Goal: Task Accomplishment & Management: Complete application form

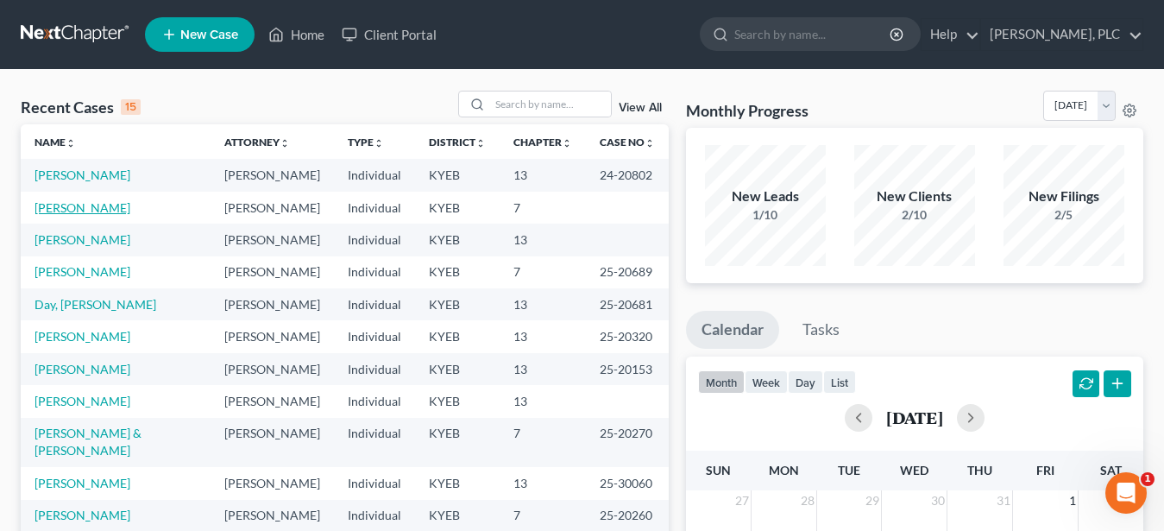
click at [76, 206] on link "[PERSON_NAME]" at bounding box center [83, 207] width 96 height 15
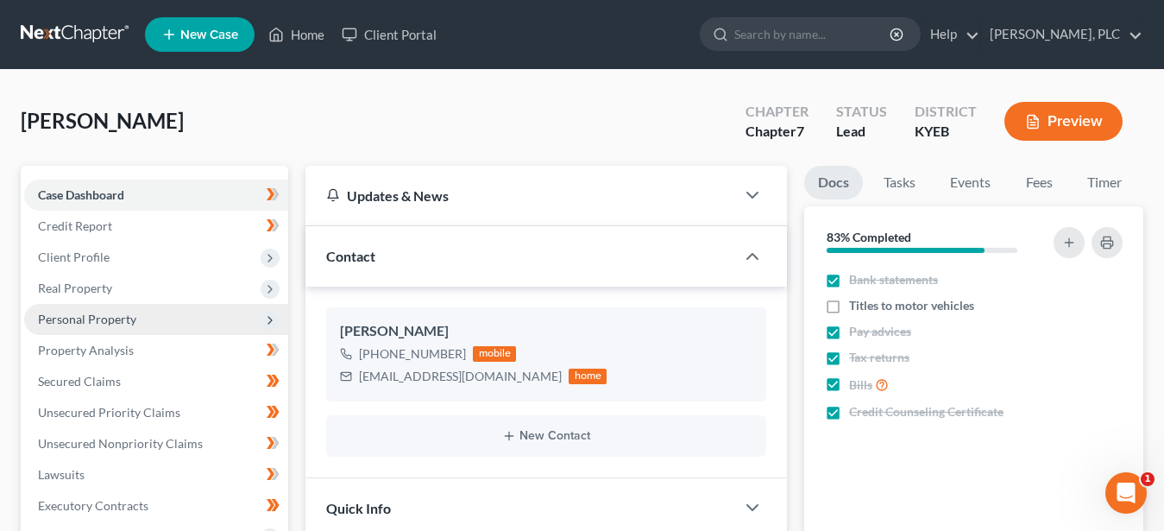
click at [107, 318] on span "Personal Property" at bounding box center [87, 319] width 98 height 15
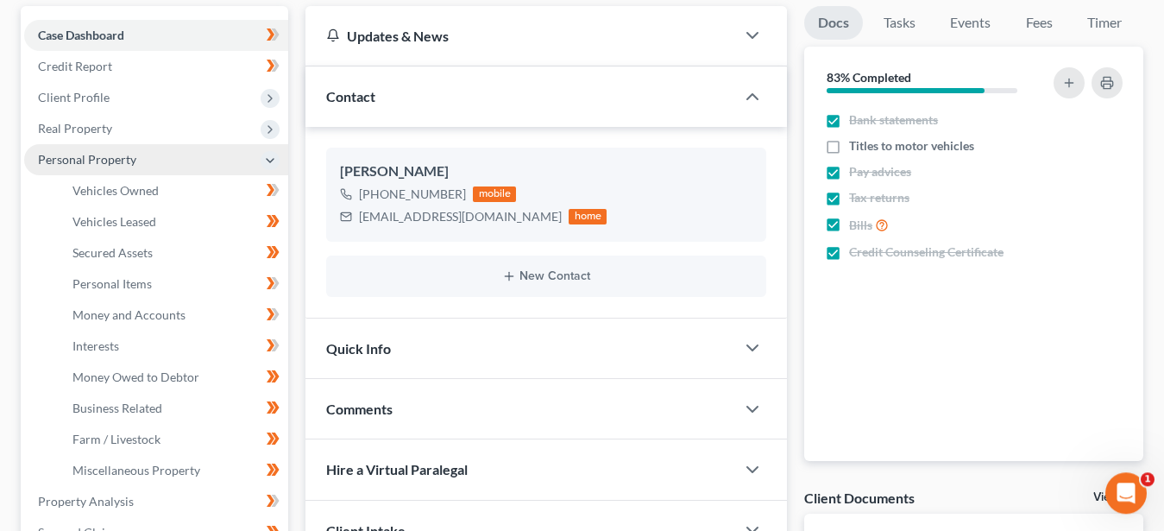
scroll to position [176, 0]
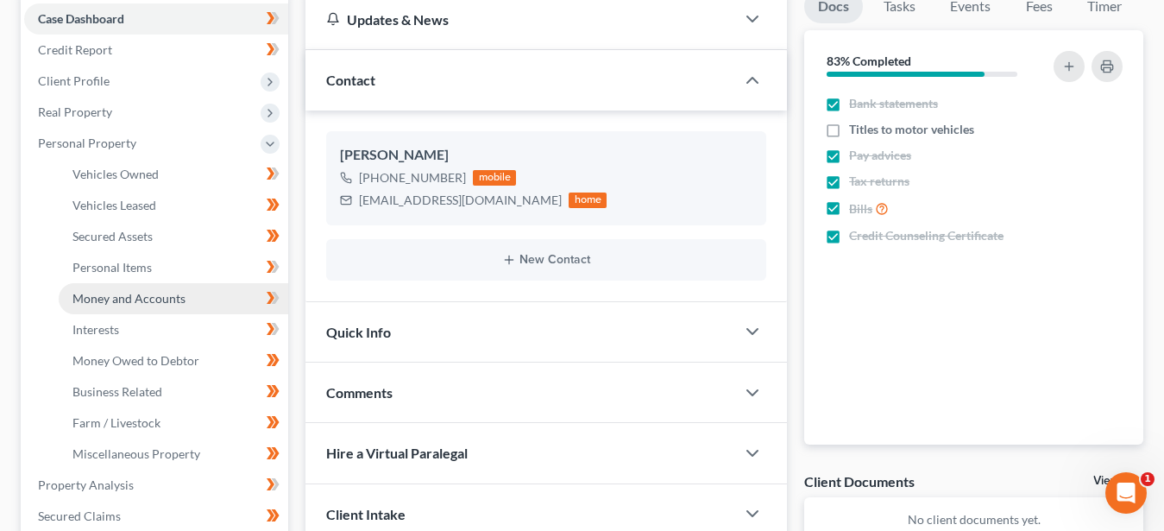
click at [148, 296] on span "Money and Accounts" at bounding box center [129, 298] width 113 height 15
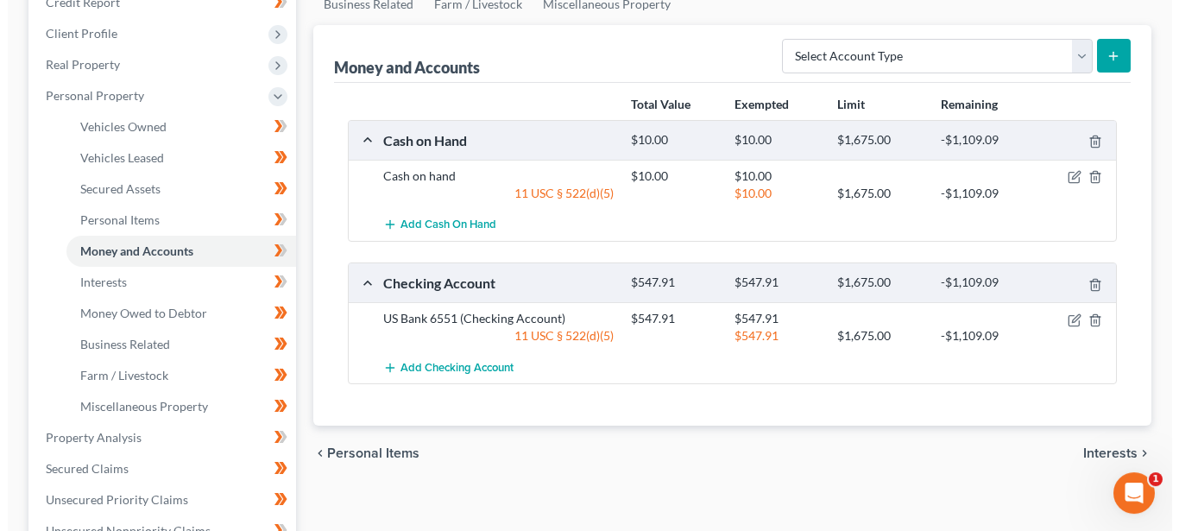
scroll to position [264, 0]
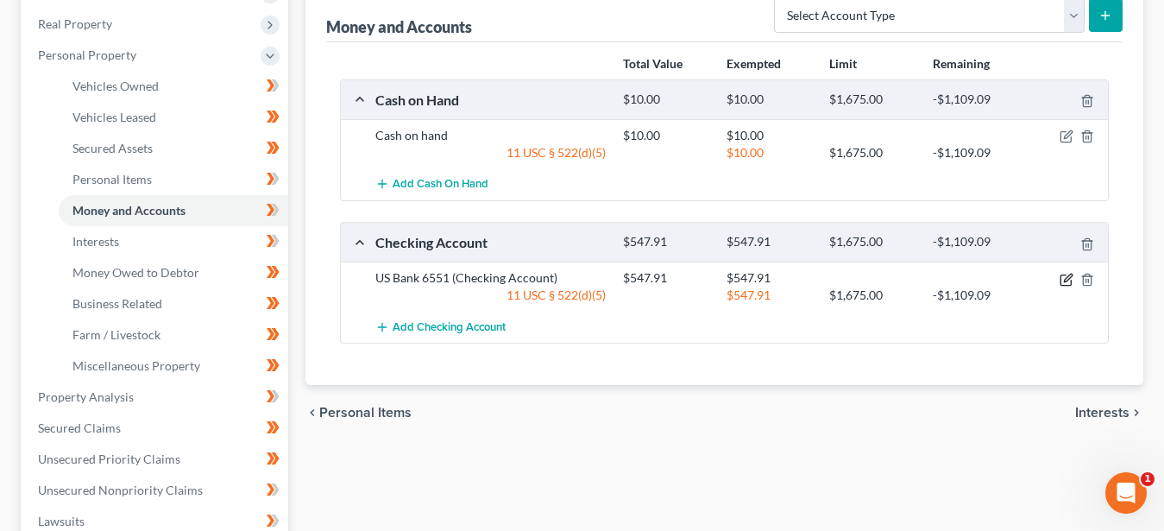
click at [1065, 275] on icon "button" at bounding box center [1067, 280] width 14 height 14
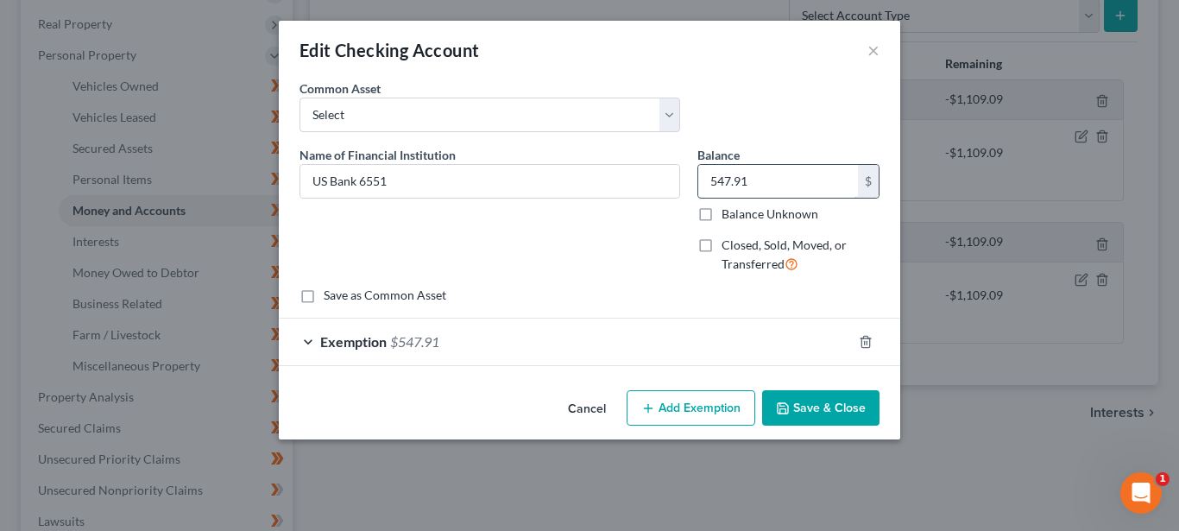
click at [763, 189] on input "547.91" at bounding box center [778, 181] width 160 height 33
type input "242.49"
click at [340, 337] on span "Exemption" at bounding box center [353, 341] width 66 height 16
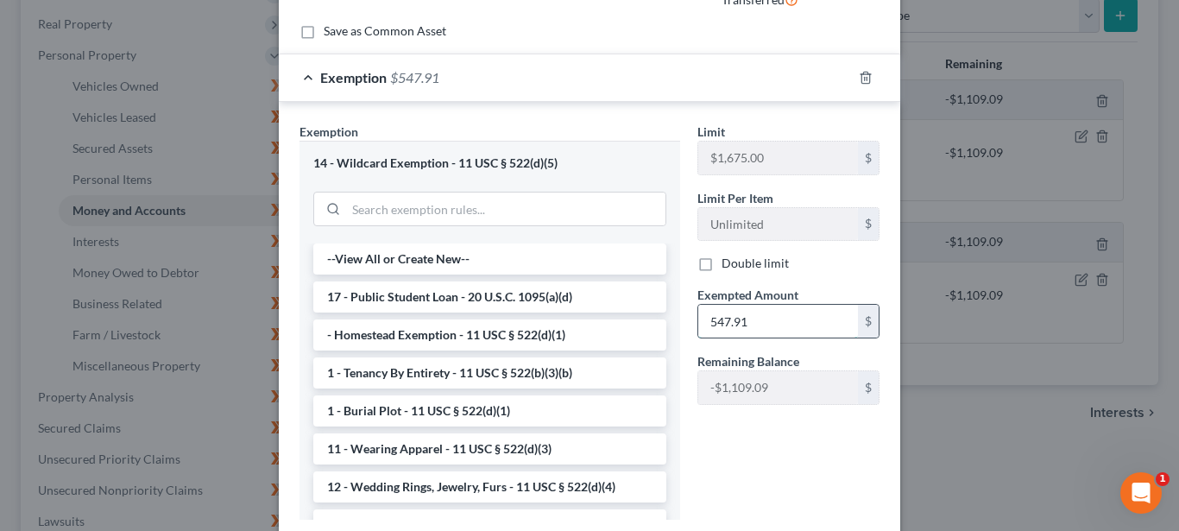
drag, startPoint x: 749, startPoint y: 323, endPoint x: 790, endPoint y: 321, distance: 40.6
click at [790, 321] on input "547.91" at bounding box center [778, 321] width 160 height 33
type input "242.49"
click at [754, 458] on div "Limit $1,675.00 $ Limit Per Item Unlimited $ Double limit Exempted Amount * 242…" at bounding box center [788, 328] width 199 height 411
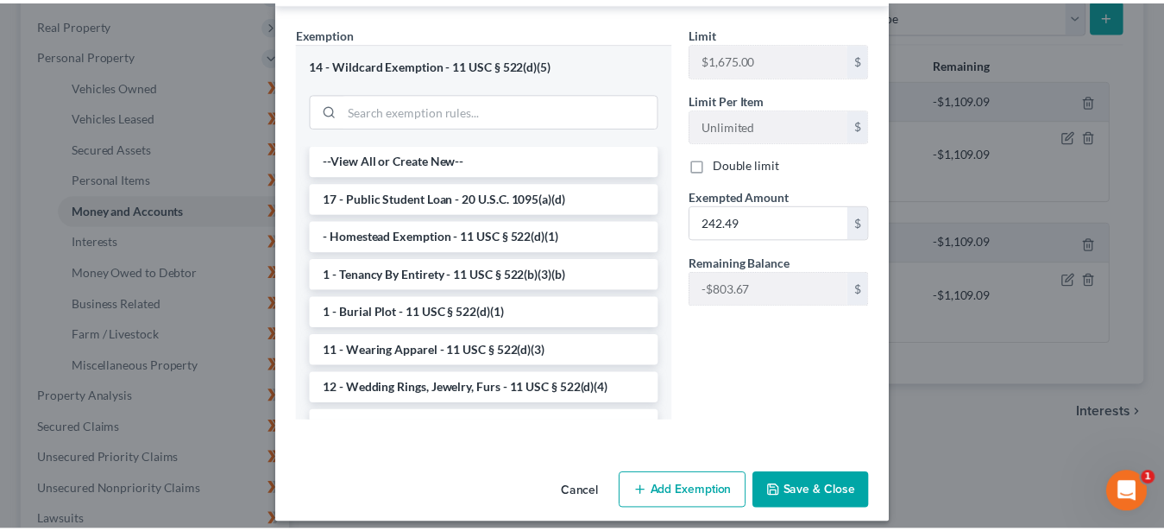
scroll to position [376, 0]
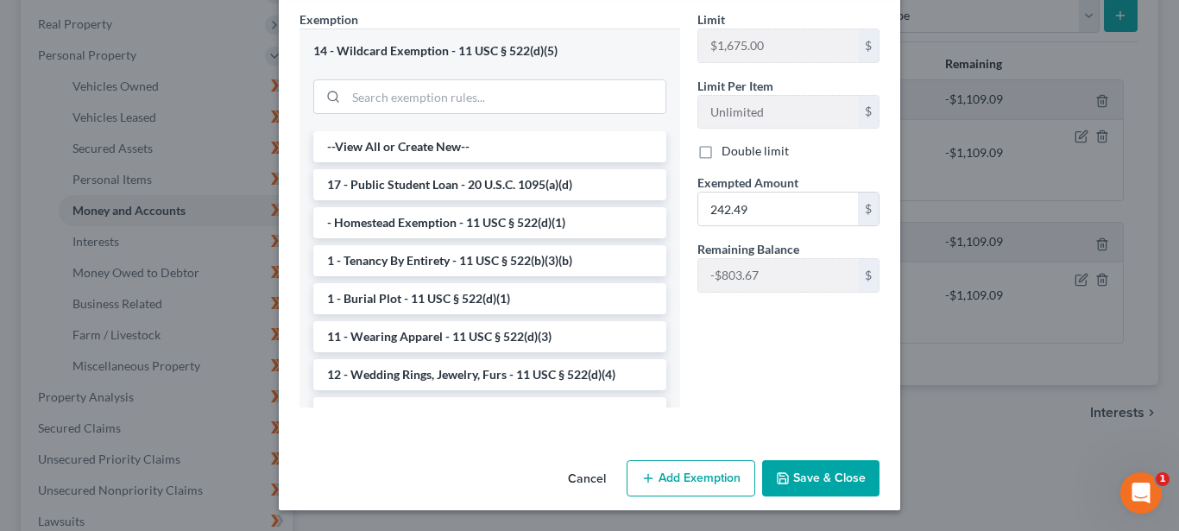
click at [808, 482] on button "Save & Close" at bounding box center [820, 478] width 117 height 36
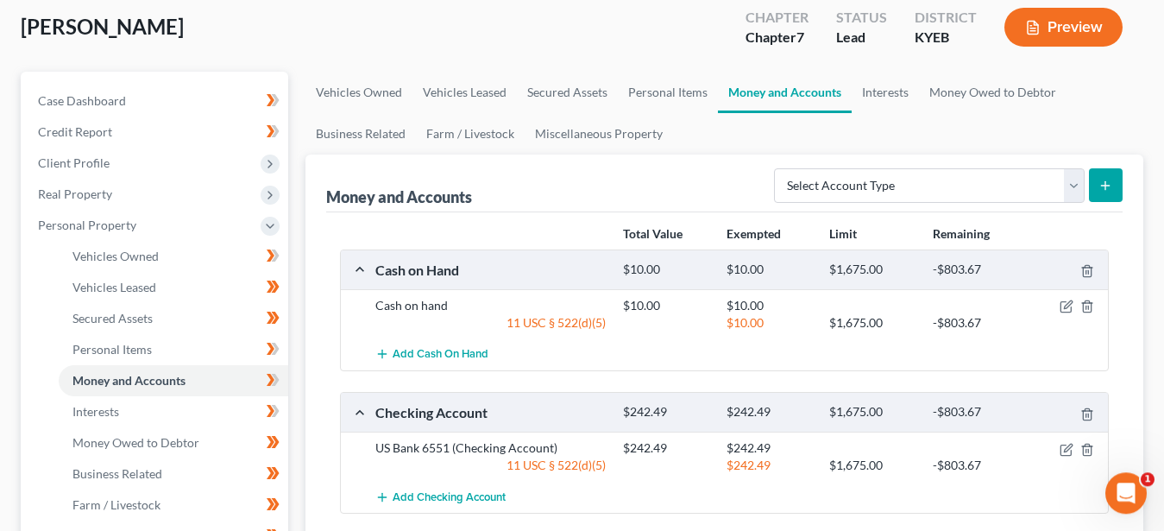
scroll to position [0, 0]
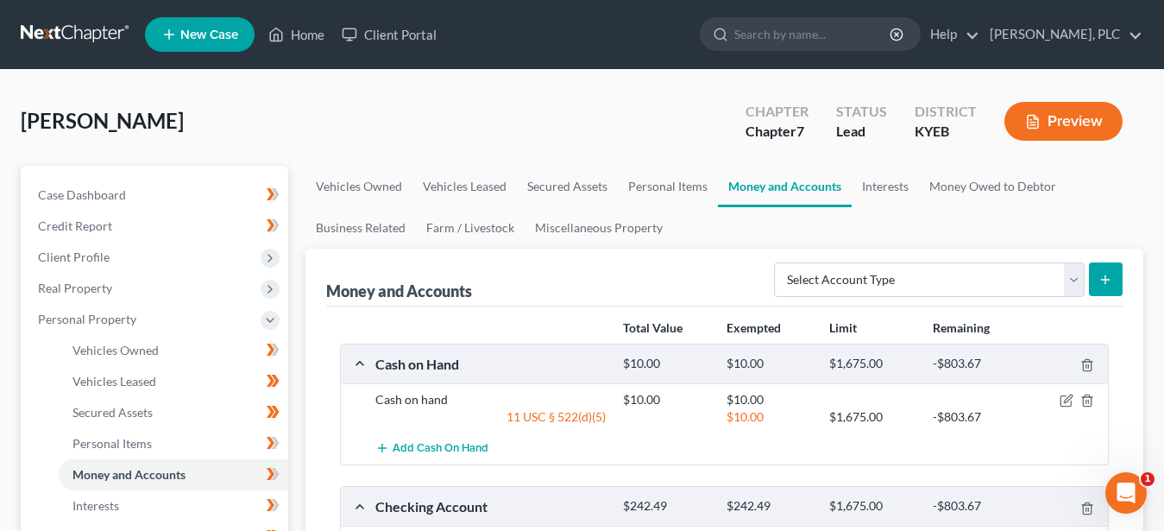
click at [1036, 123] on icon "button" at bounding box center [1033, 122] width 16 height 16
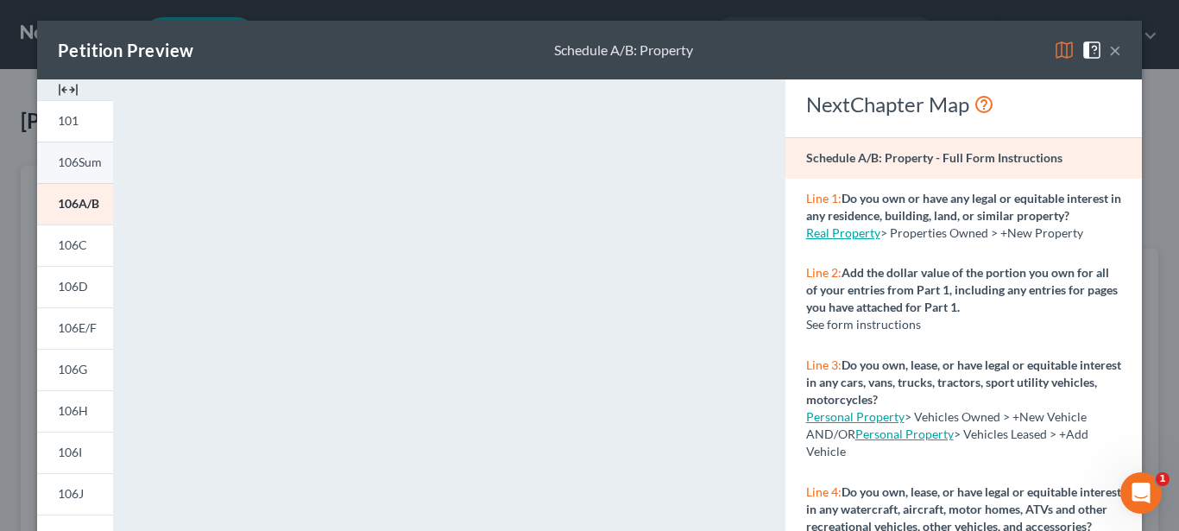
click at [76, 159] on span "106Sum" at bounding box center [80, 161] width 44 height 15
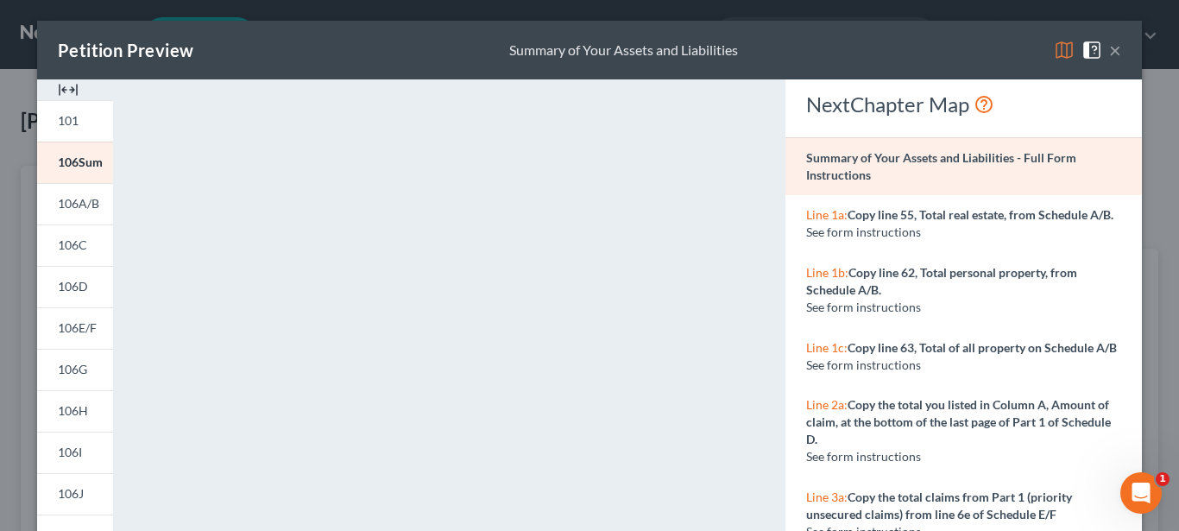
click at [1109, 50] on button "×" at bounding box center [1115, 50] width 12 height 21
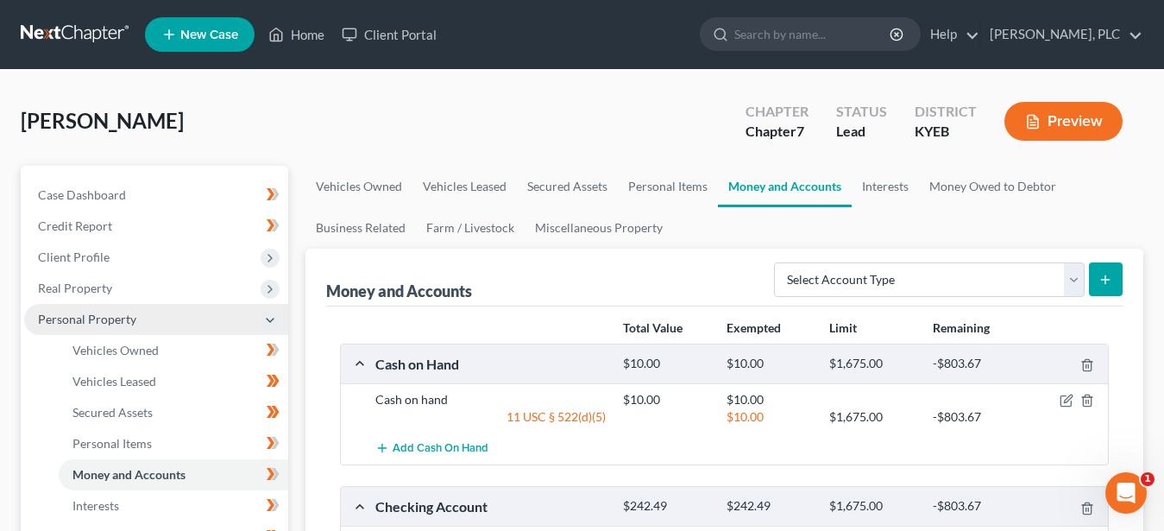
click at [266, 320] on icon at bounding box center [270, 320] width 14 height 14
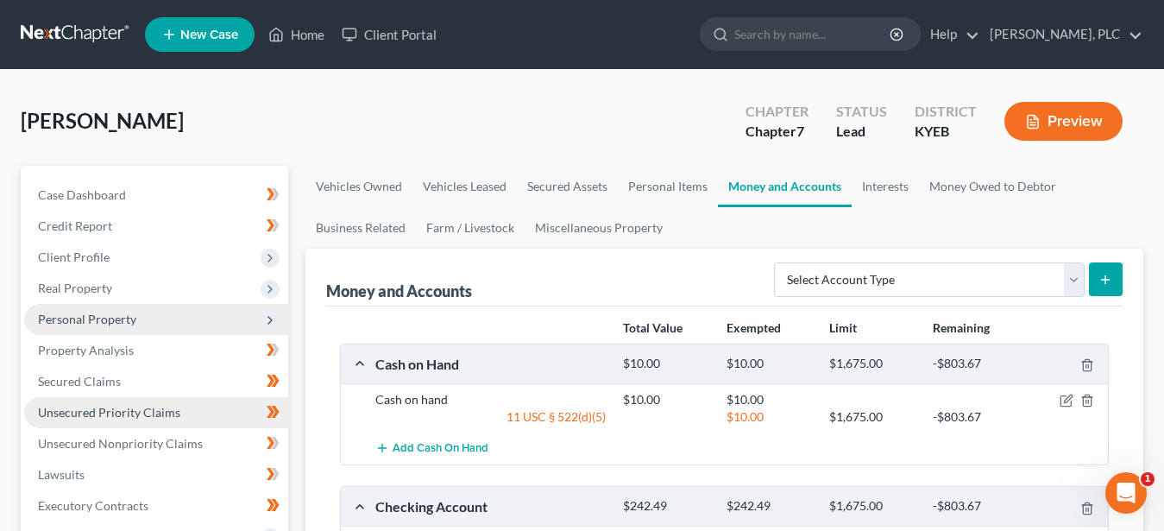
click at [89, 407] on span "Unsecured Priority Claims" at bounding box center [109, 412] width 142 height 15
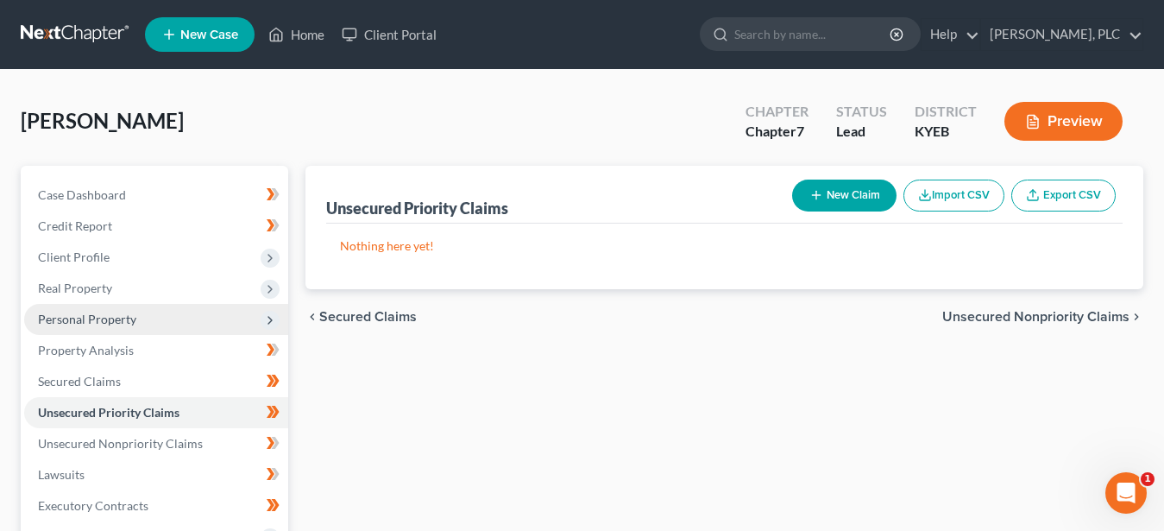
click at [104, 315] on span "Personal Property" at bounding box center [87, 319] width 98 height 15
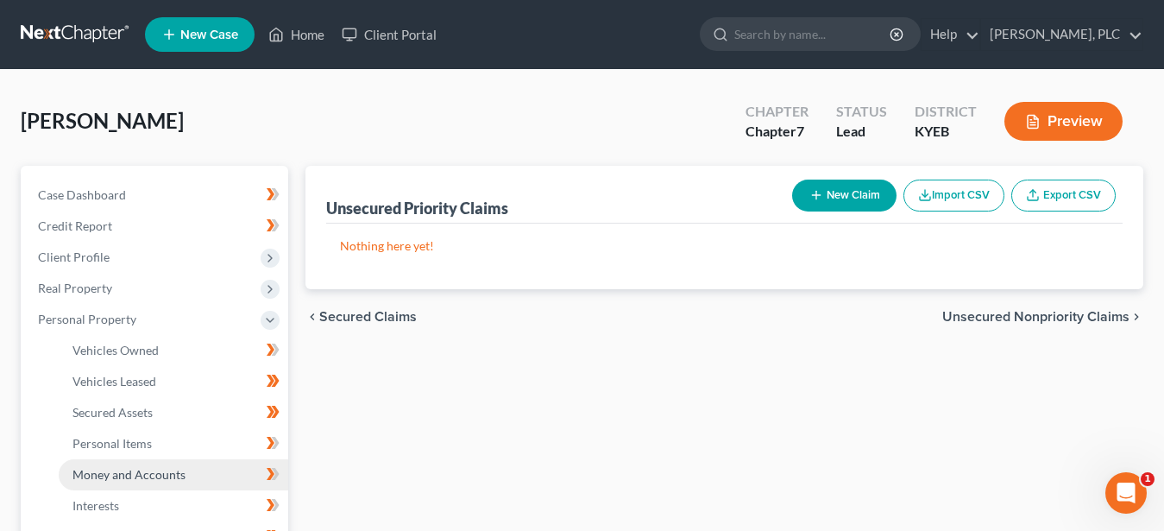
click at [132, 470] on span "Money and Accounts" at bounding box center [129, 474] width 113 height 15
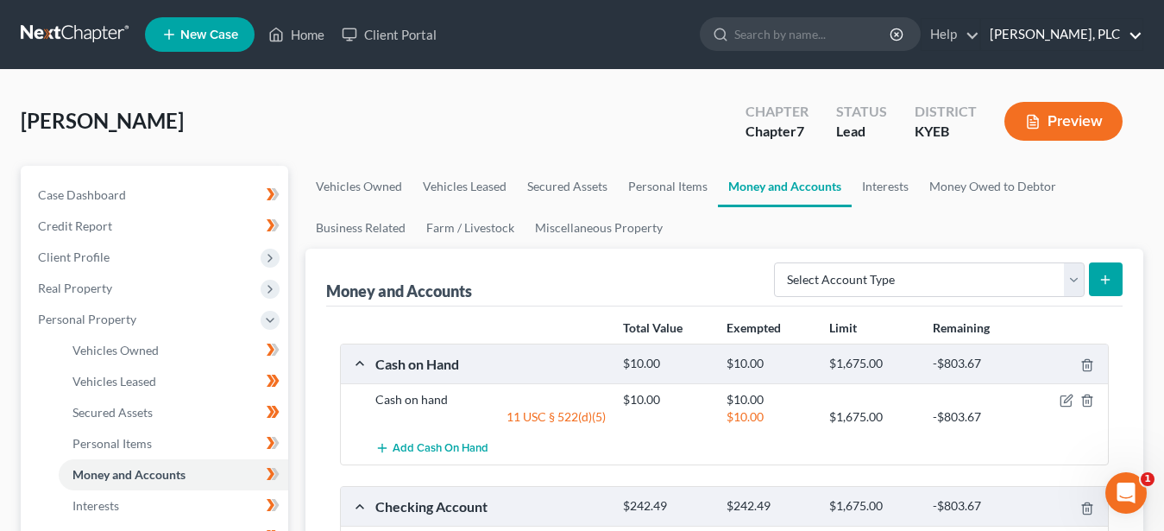
click at [1119, 29] on link "[PERSON_NAME], PLC" at bounding box center [1061, 34] width 161 height 31
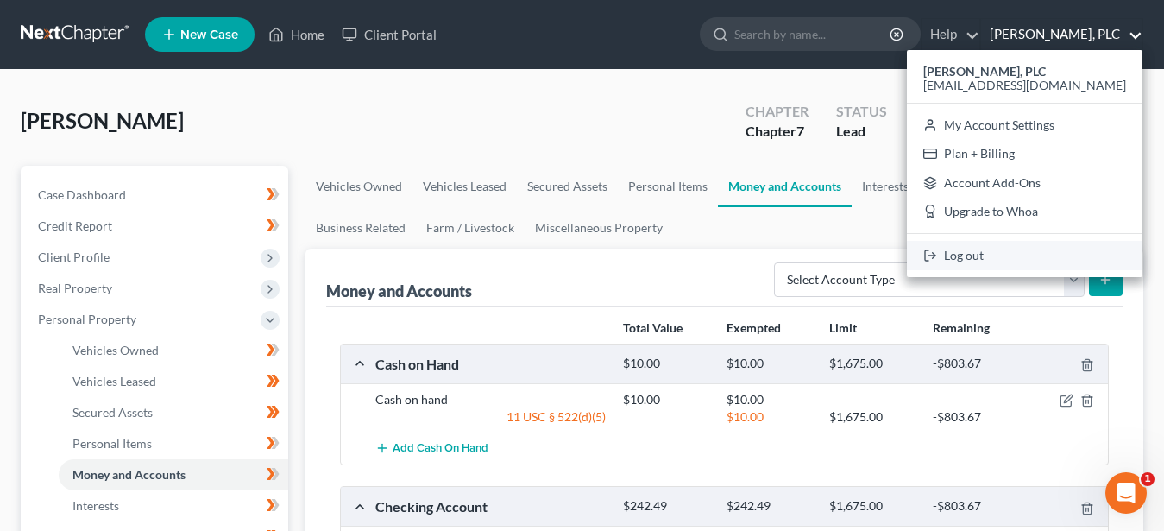
click at [1042, 249] on link "Log out" at bounding box center [1025, 255] width 236 height 29
